Goal: Find specific page/section: Find specific page/section

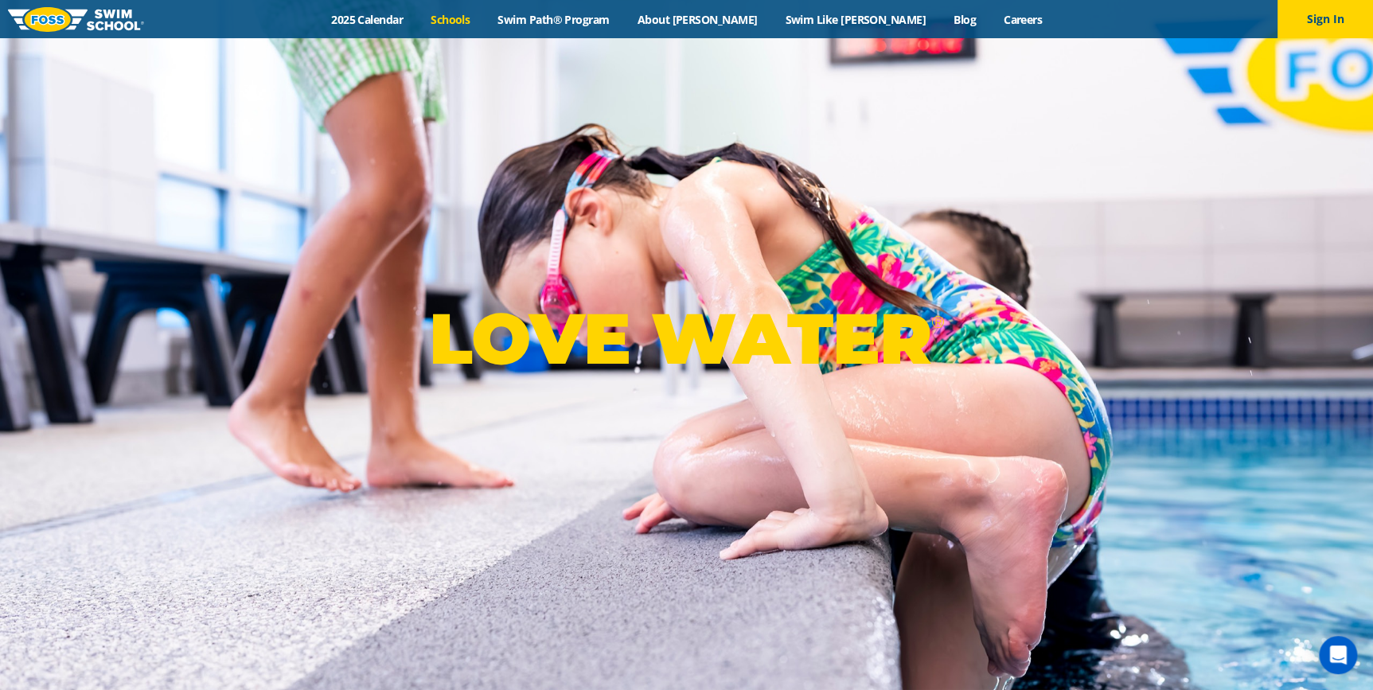
click at [484, 12] on link "Schools" at bounding box center [450, 19] width 67 height 15
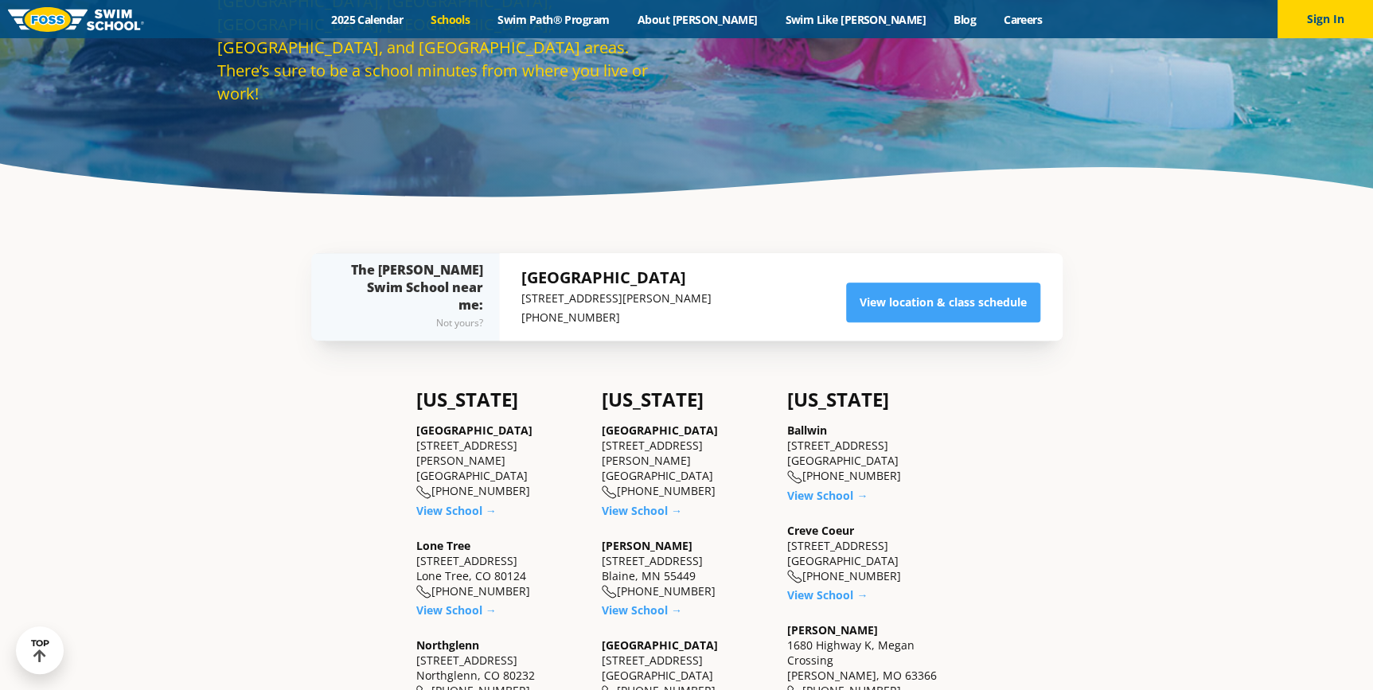
scroll to position [289, 0]
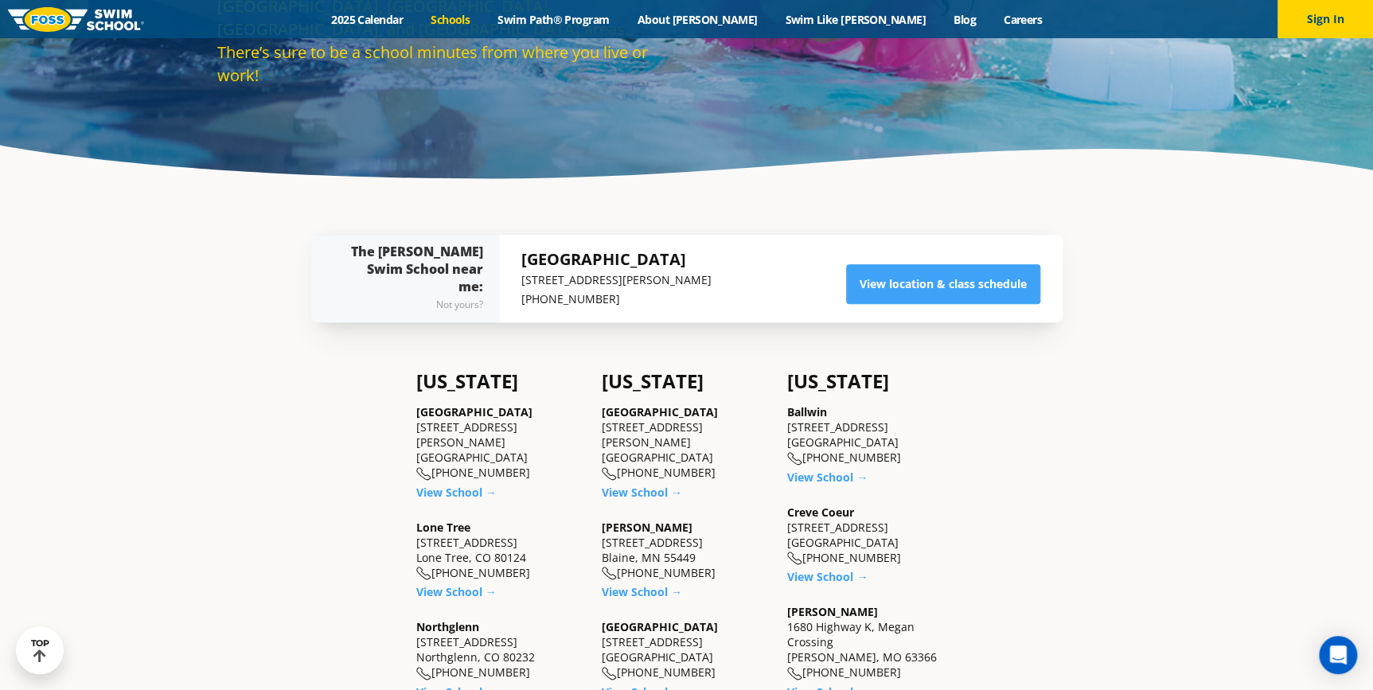
drag, startPoint x: 414, startPoint y: 427, endPoint x: 533, endPoint y: 443, distance: 119.7
copy div "5650 Allen Way, Suite 112 Castle Rock, CO 80108"
